Goal: Navigation & Orientation: Find specific page/section

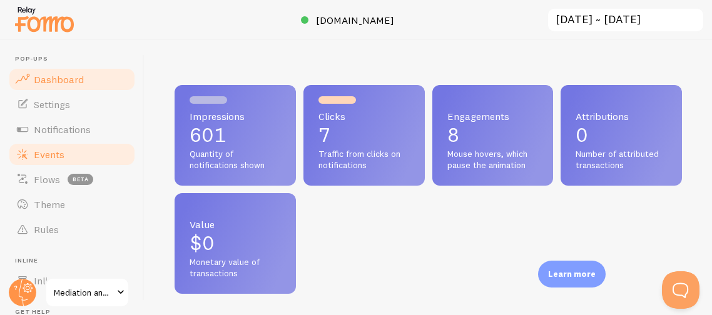
click at [38, 155] on span "Events" at bounding box center [49, 154] width 31 height 13
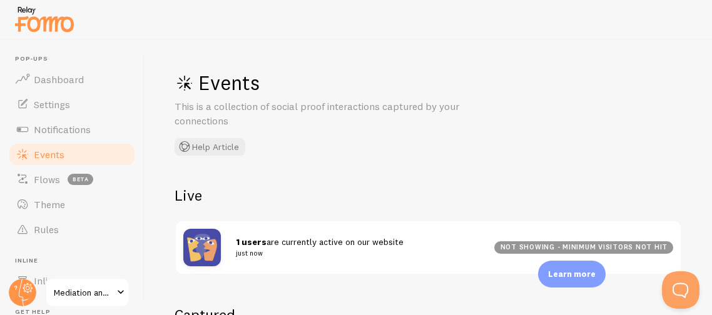
click at [280, 173] on div "Events This is a collection of social proof interactions captured by your conne…" at bounding box center [429, 177] width 568 height 275
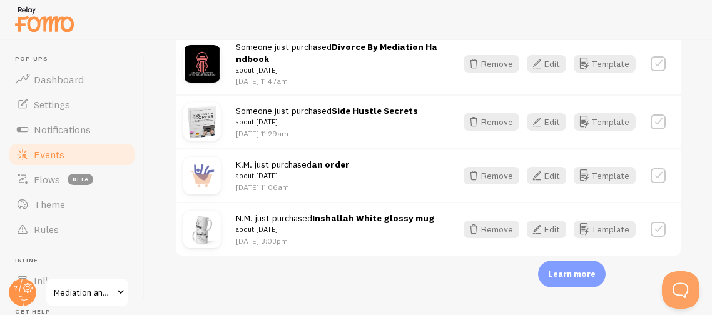
scroll to position [341, 0]
click at [240, 19] on div at bounding box center [356, 20] width 712 height 40
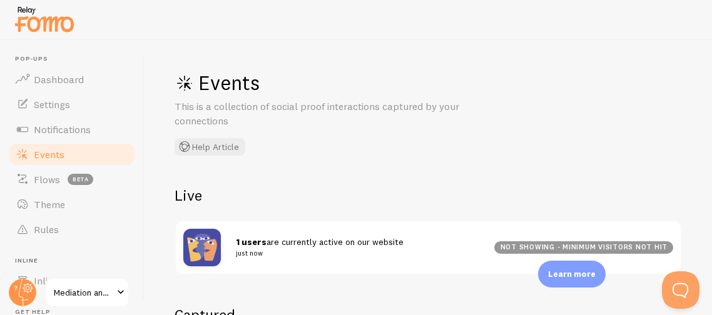
click at [253, 168] on div "Events This is a collection of social proof interactions captured by your conne…" at bounding box center [429, 177] width 568 height 275
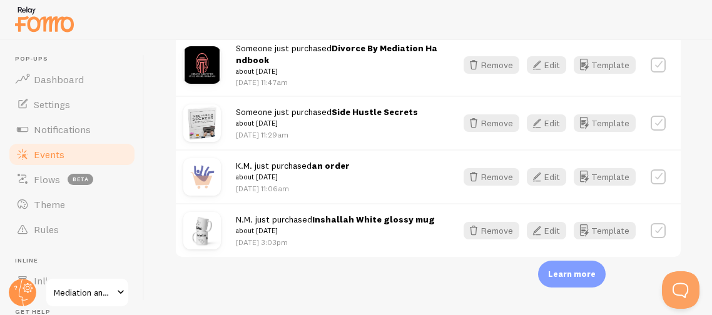
scroll to position [341, 0]
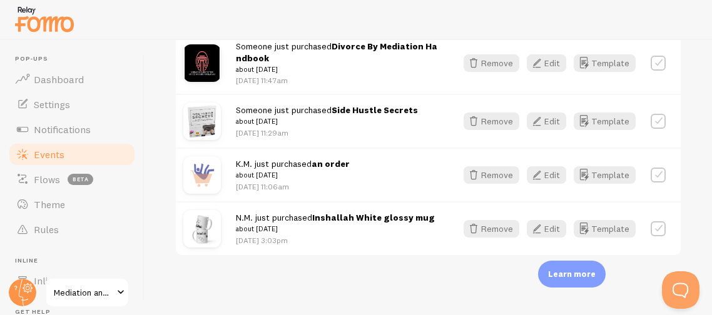
click at [263, 262] on div "Events This is a collection of social proof interactions captured by your conne…" at bounding box center [429, 177] width 568 height 275
